Goal: Task Accomplishment & Management: Manage account settings

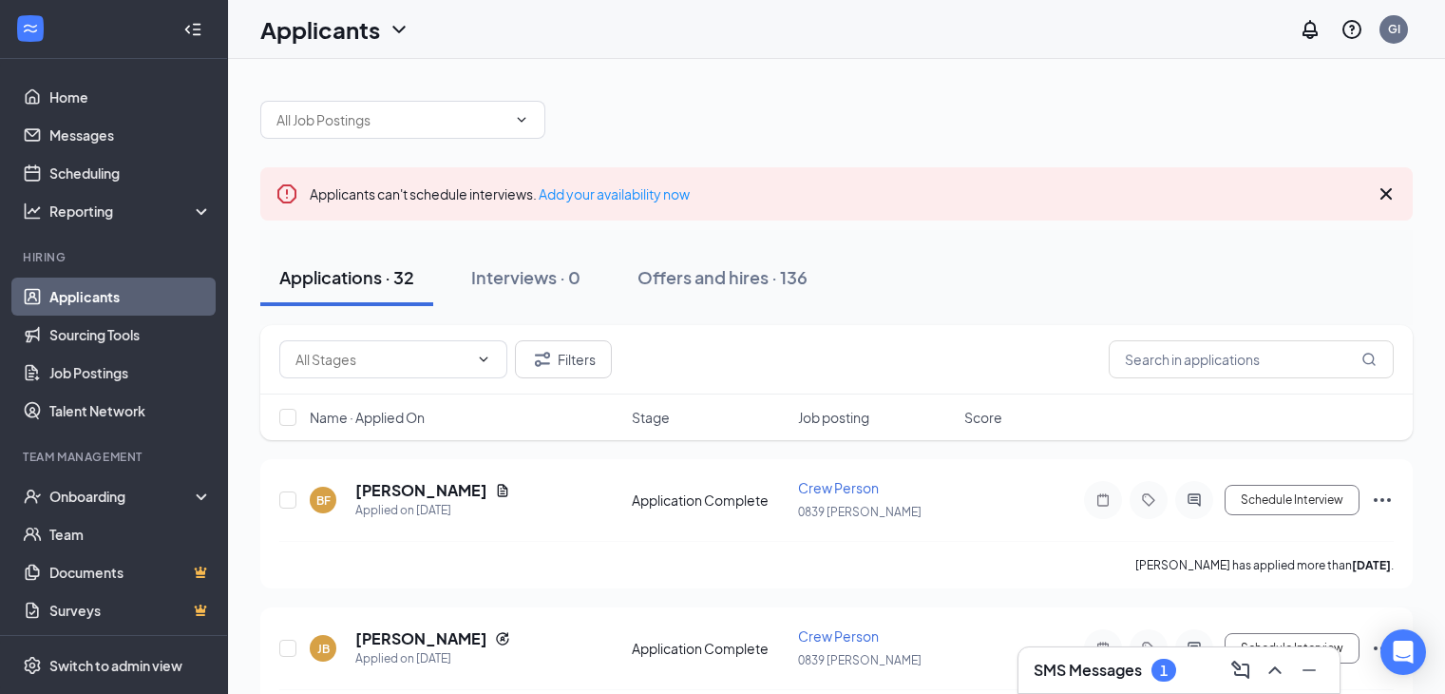
drag, startPoint x: 0, startPoint y: 0, endPoint x: 1155, endPoint y: 686, distance: 1343.6
click at [1155, 686] on div "SMS Messages 1" at bounding box center [1179, 670] width 321 height 46
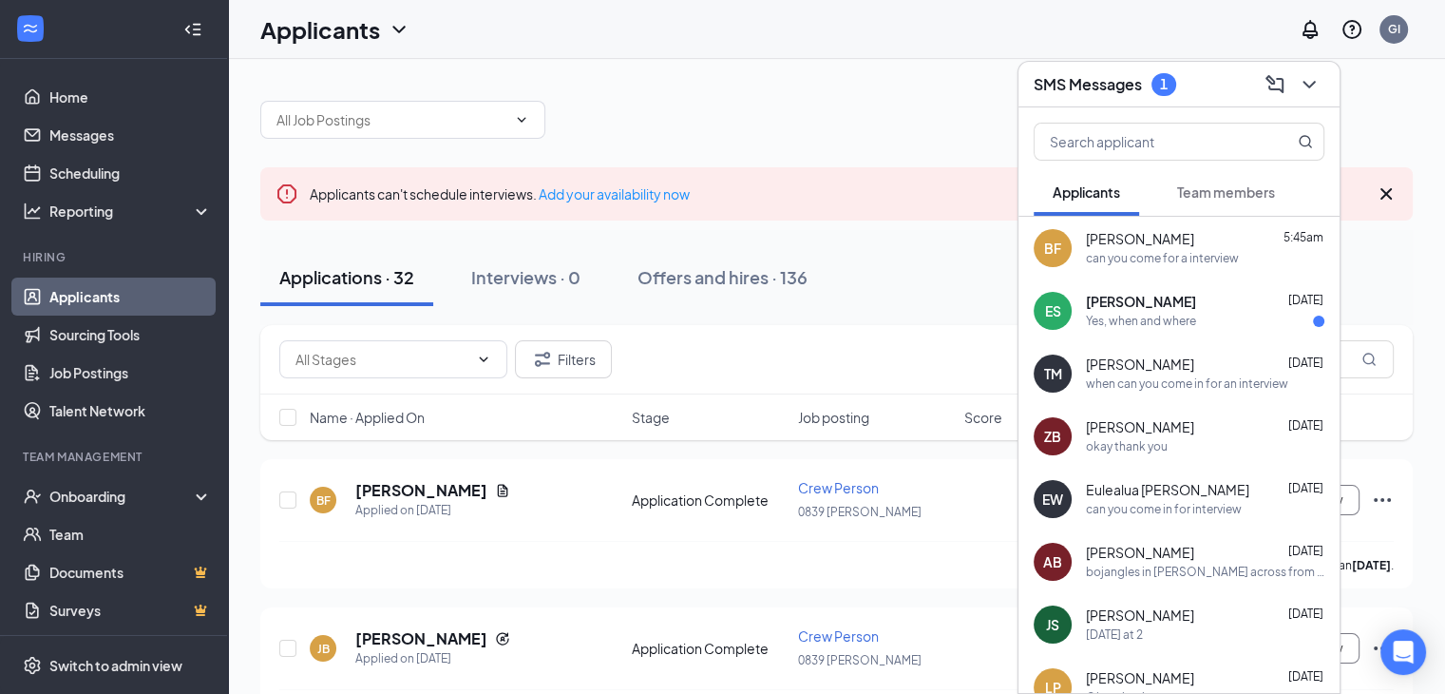
click at [1213, 187] on span "Team members" at bounding box center [1226, 191] width 98 height 17
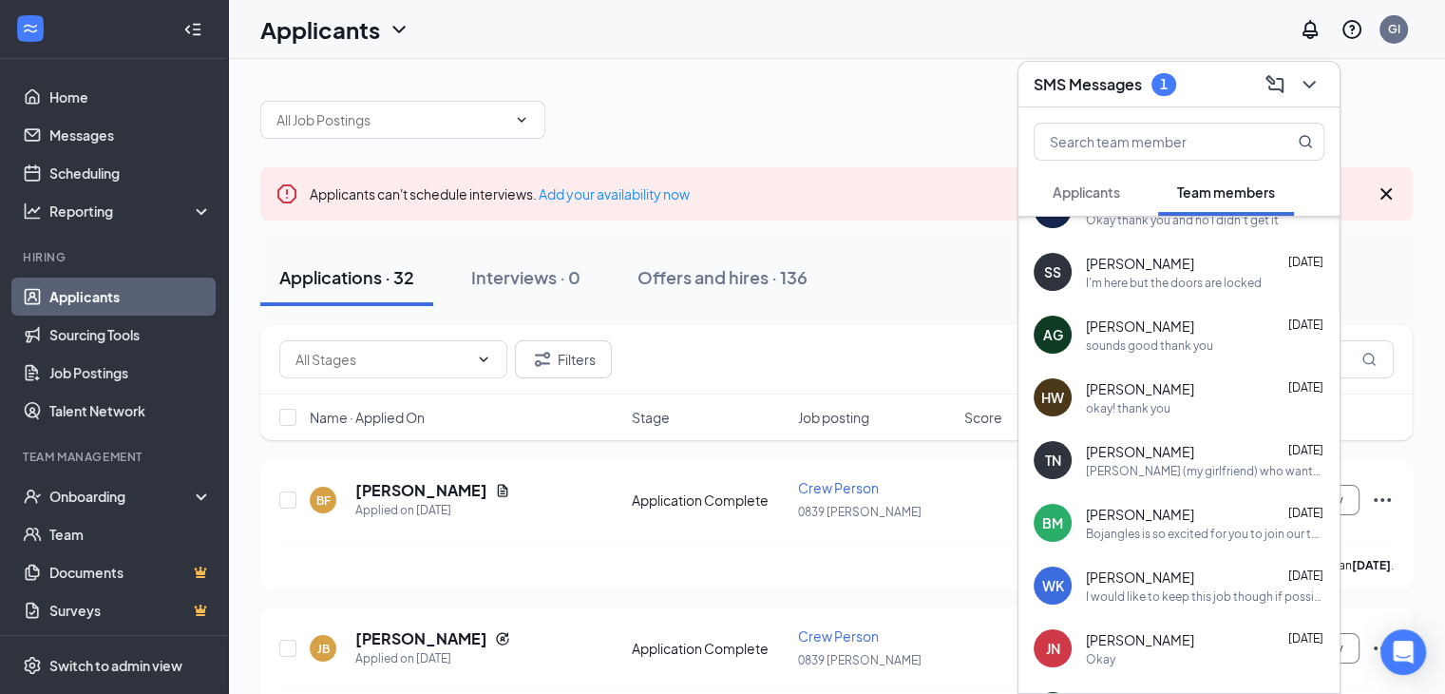
scroll to position [228, 0]
click at [1227, 601] on div "I would like to keep this job though if possible once I recover. My actual non-…" at bounding box center [1205, 595] width 238 height 16
